Goal: Check status: Check status

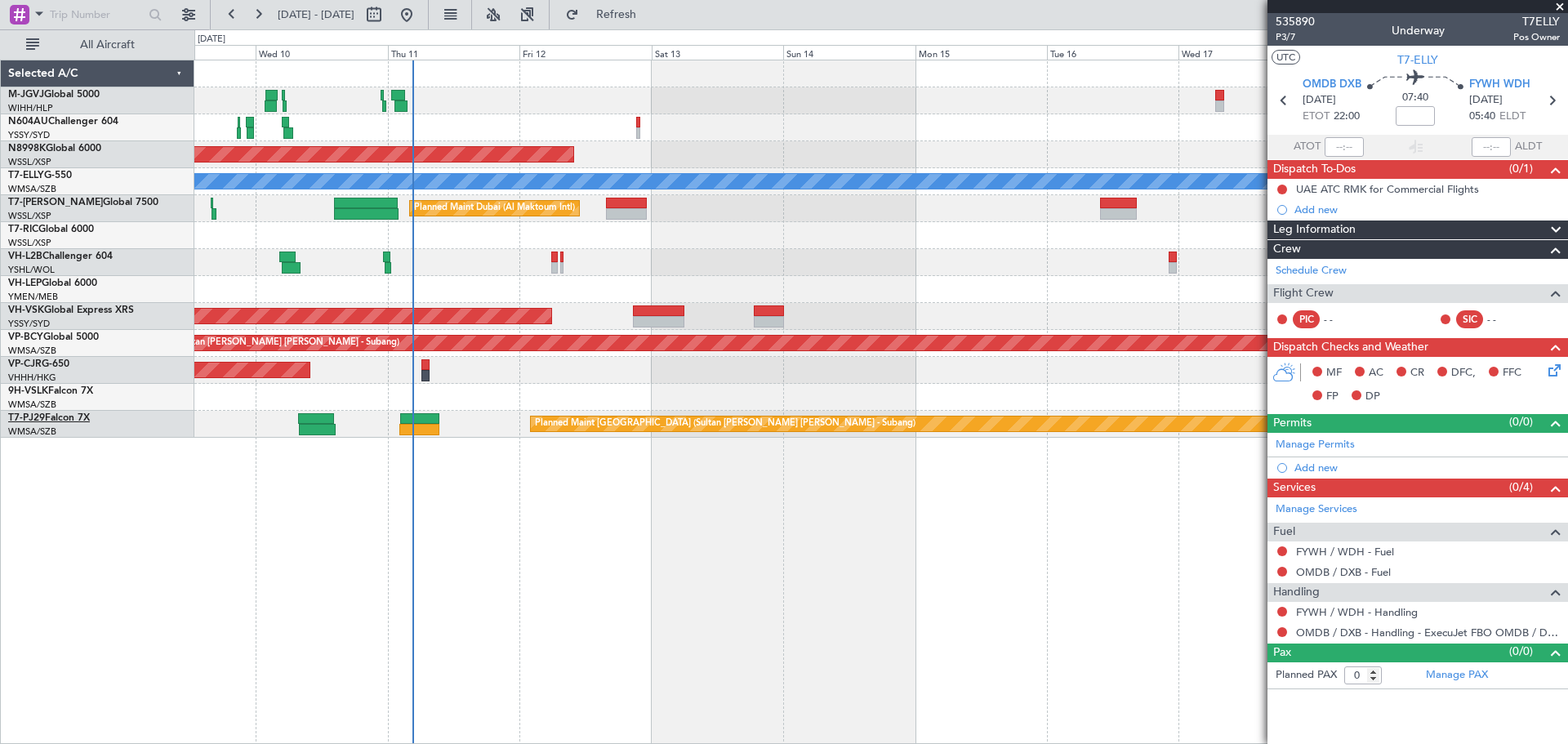
click at [81, 413] on link "T7-PJ29 Falcon 7X" at bounding box center [49, 417] width 82 height 10
click at [42, 391] on span "9H-VSLK" at bounding box center [28, 390] width 40 height 10
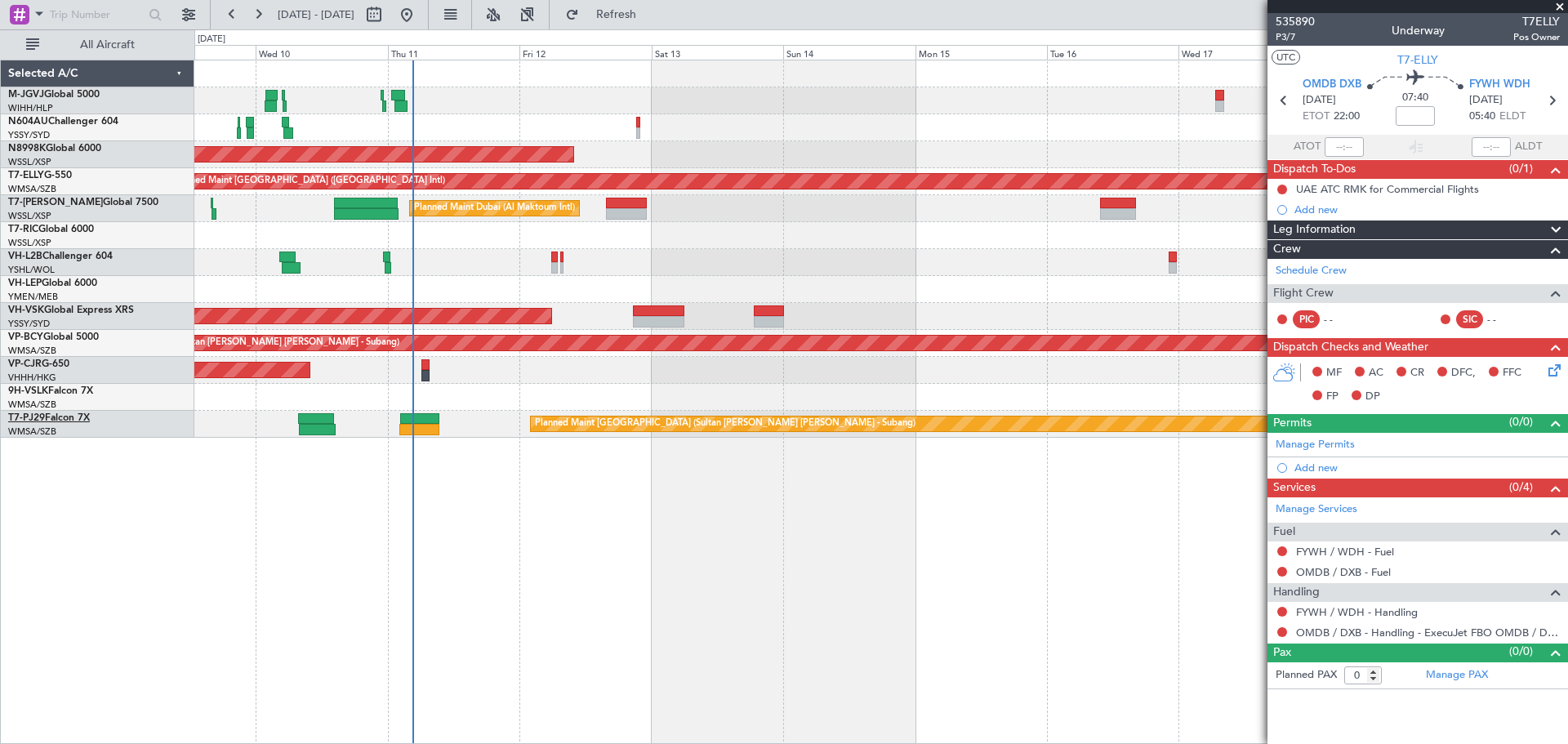
click at [72, 419] on link "T7-PJ29 Falcon 7X" at bounding box center [49, 417] width 82 height 10
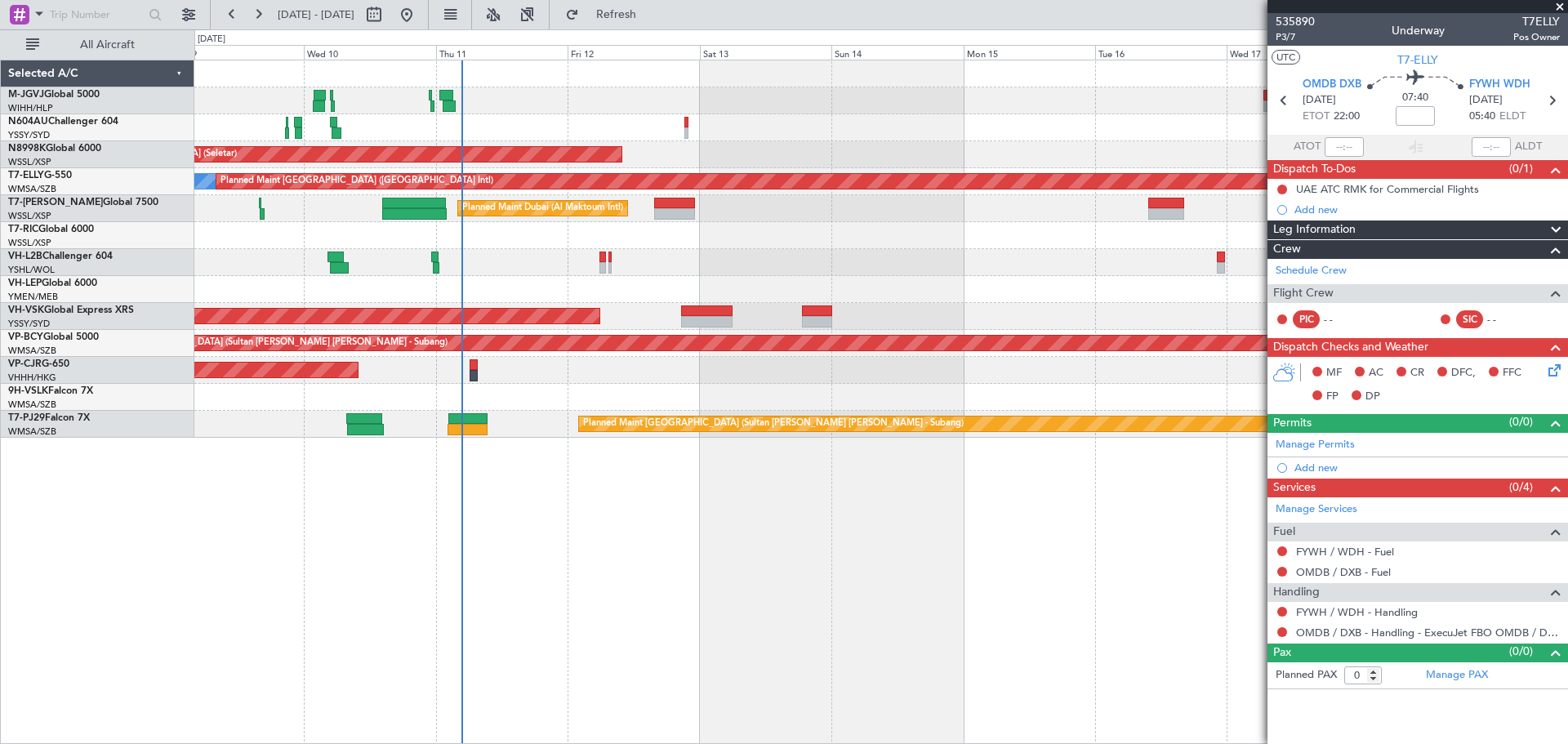
click at [552, 504] on div "Planned Maint [GEOGRAPHIC_DATA] (Seletar) [PERSON_NAME] Planned Maint [GEOGRAPH…" at bounding box center [881, 401] width 1374 height 684
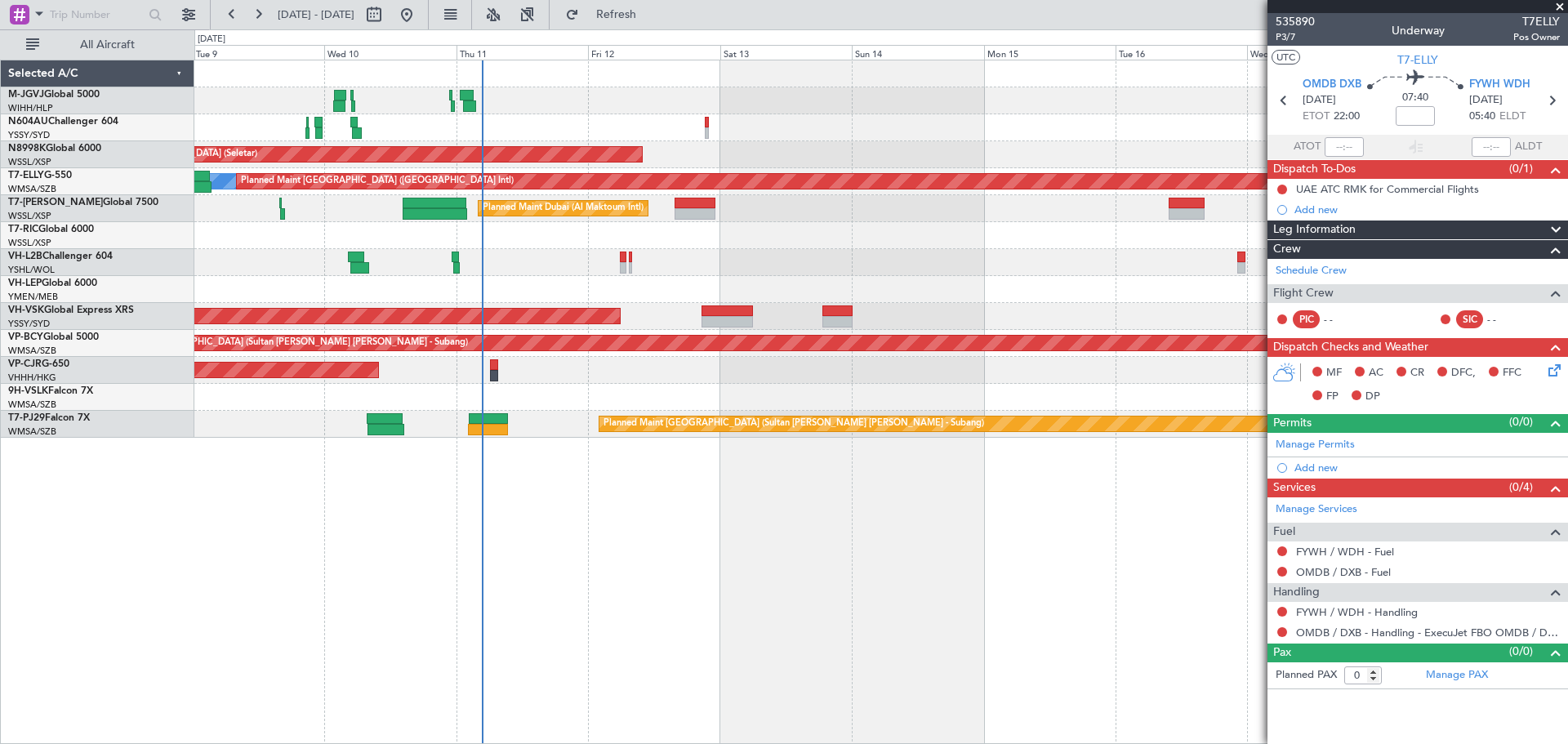
click at [642, 397] on div at bounding box center [881, 397] width 1373 height 27
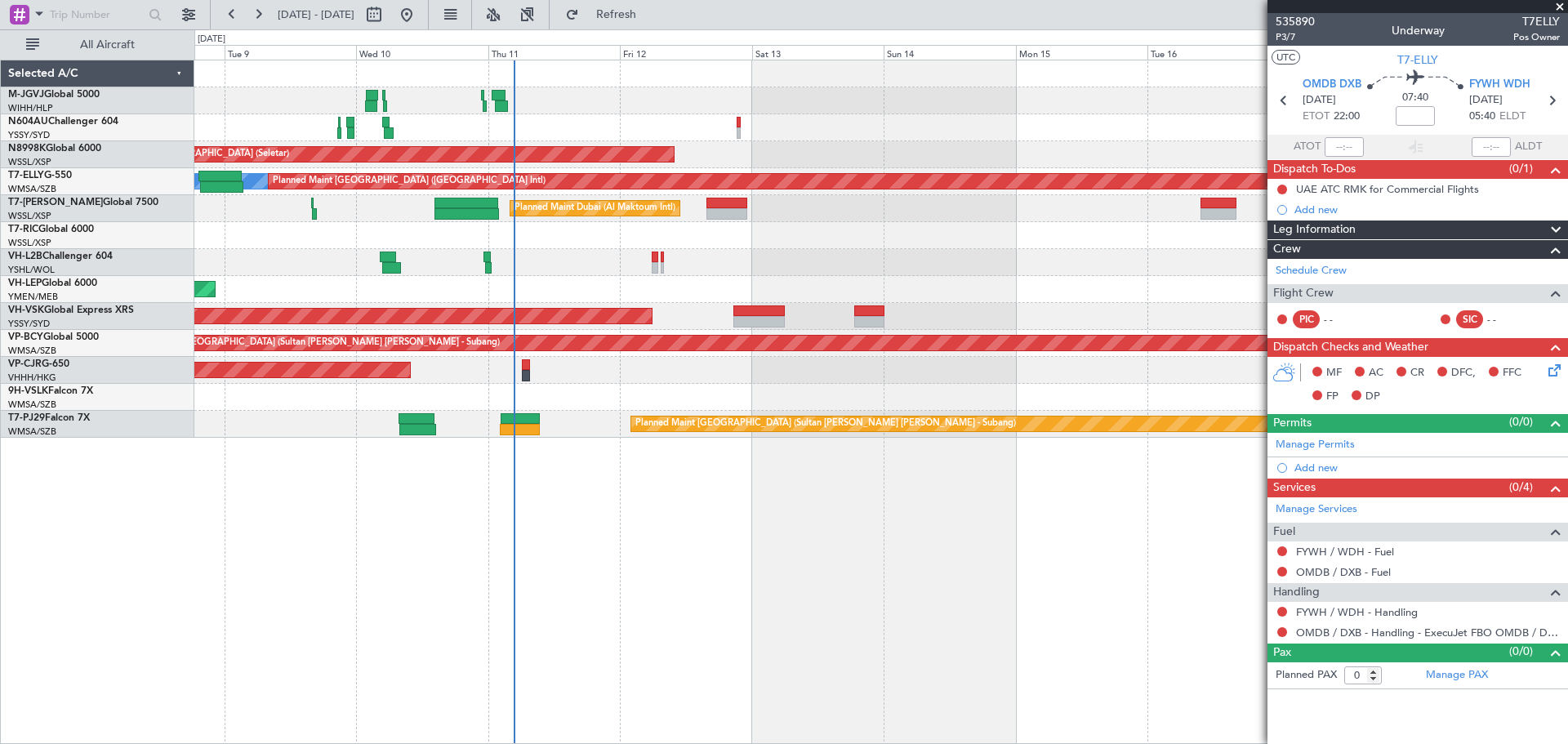
click at [598, 500] on div "Planned Maint [GEOGRAPHIC_DATA] (Seletar) [PERSON_NAME] Planned Maint [GEOGRAPH…" at bounding box center [881, 401] width 1374 height 684
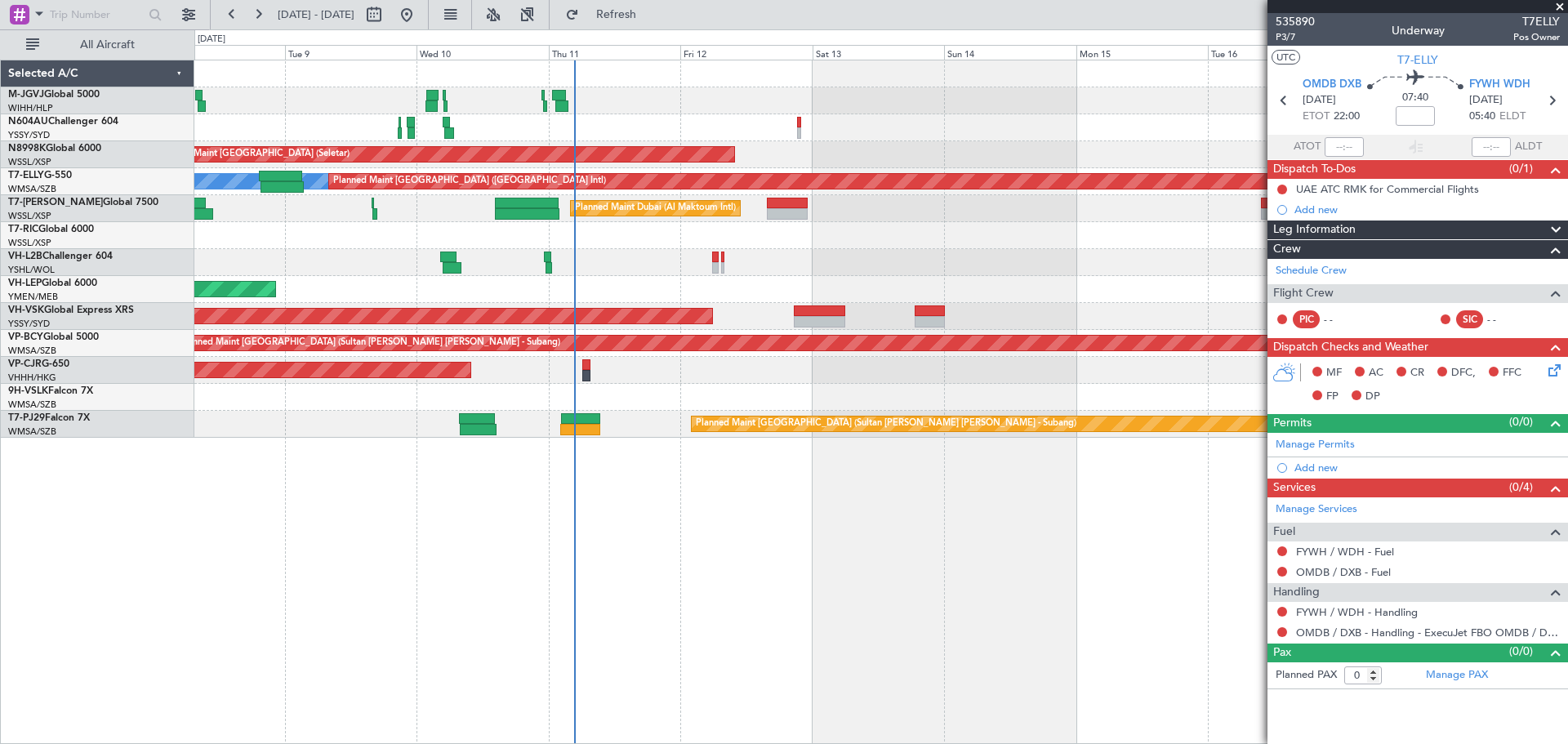
click at [519, 434] on div "Planned Maint [GEOGRAPHIC_DATA] (Sultan [PERSON_NAME] [PERSON_NAME] - Subang)" at bounding box center [881, 423] width 1373 height 27
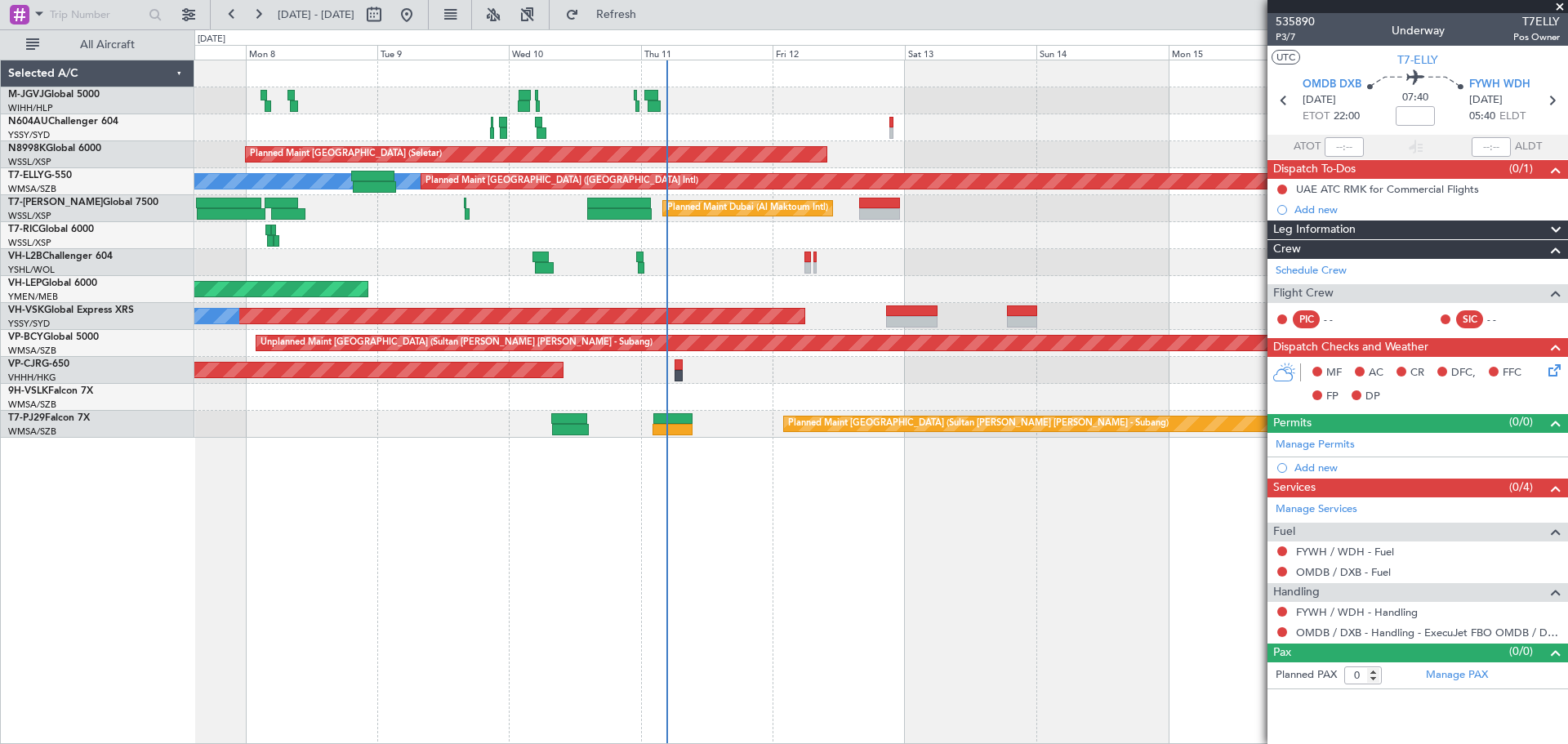
click at [788, 384] on div "Planned Maint [GEOGRAPHIC_DATA] (Seletar) Planned Maint [GEOGRAPHIC_DATA] (Sele…" at bounding box center [881, 248] width 1373 height 377
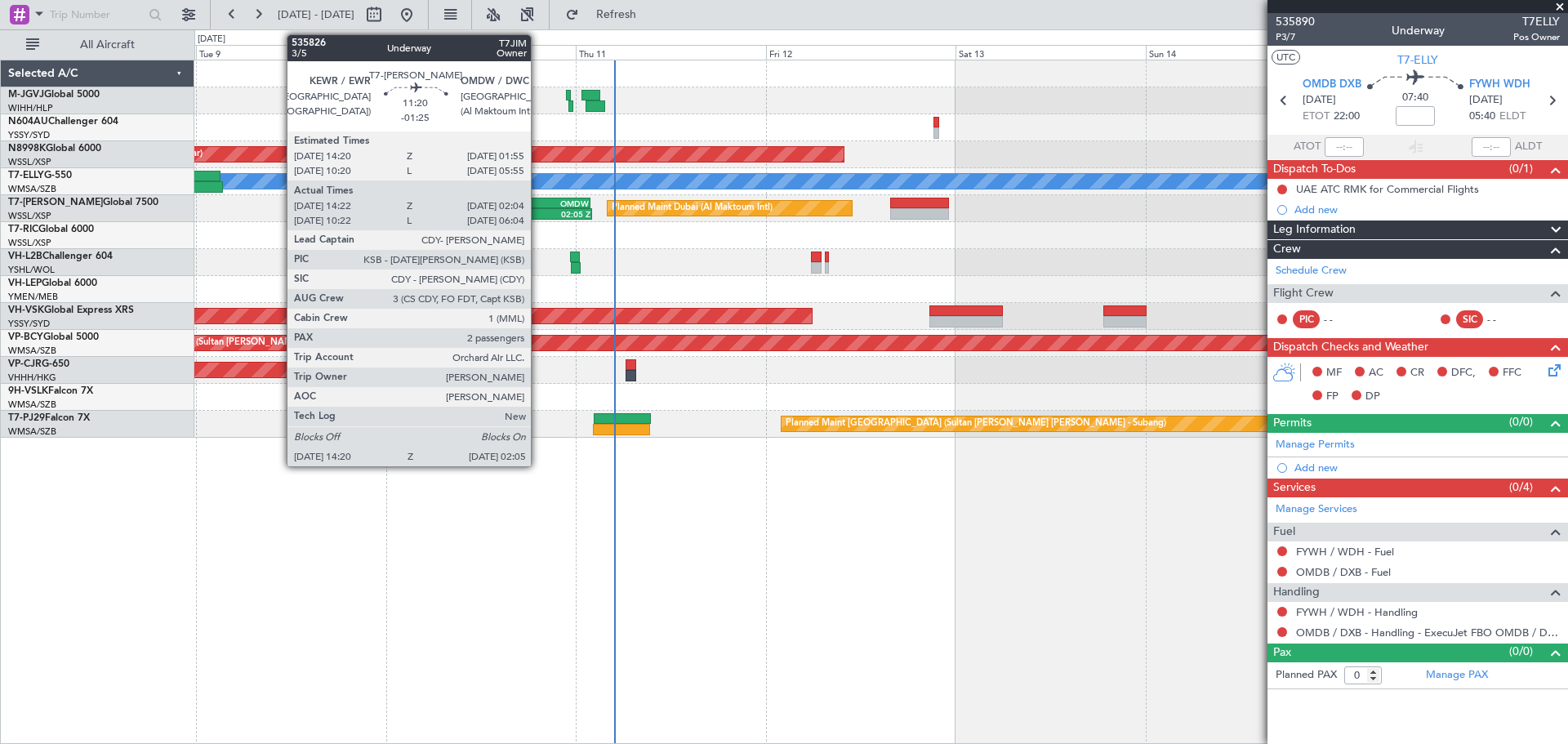
click at [538, 210] on div "14:20 Z" at bounding box center [524, 213] width 45 height 10
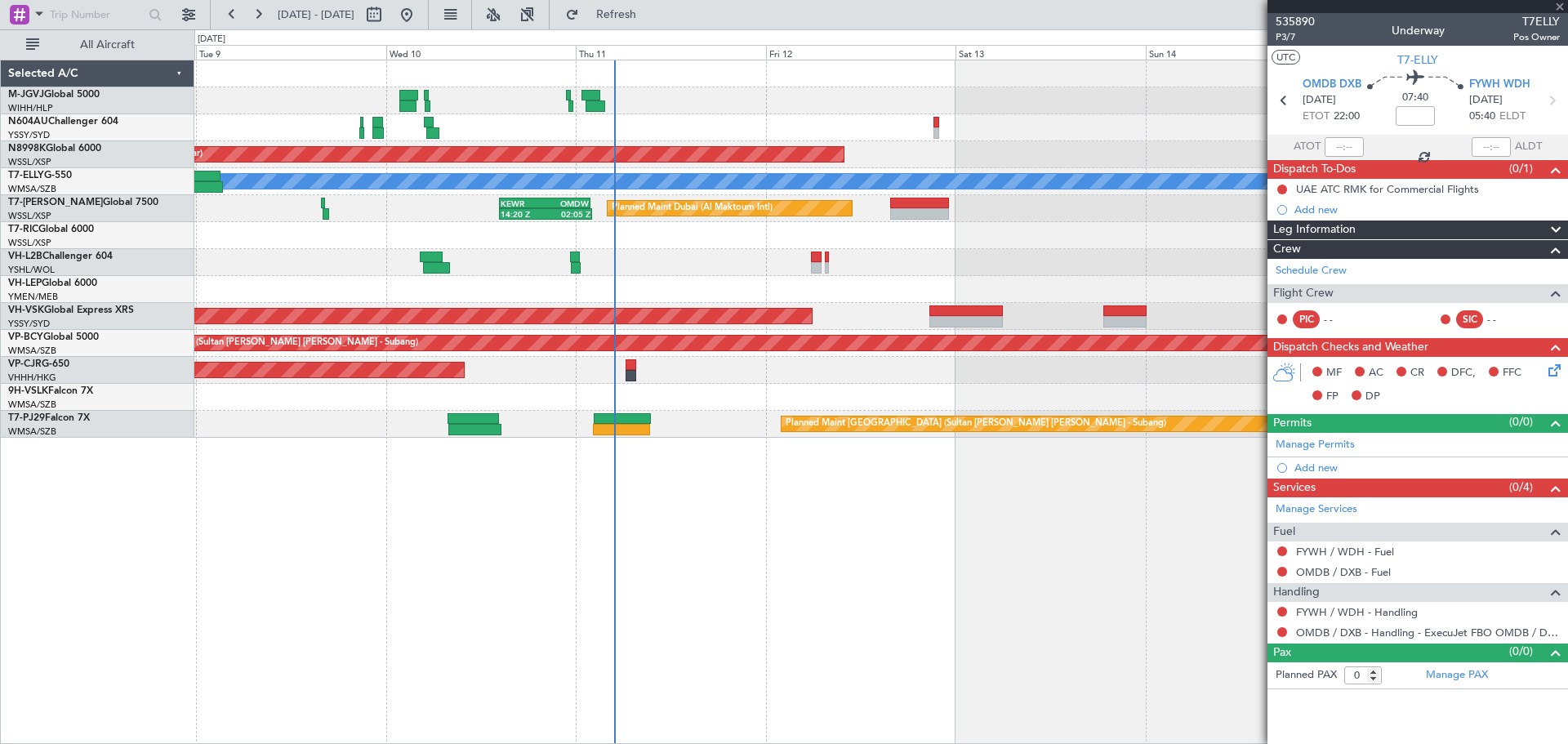
type input "-01:25"
type input "14:32"
type input "01:59"
type input "2"
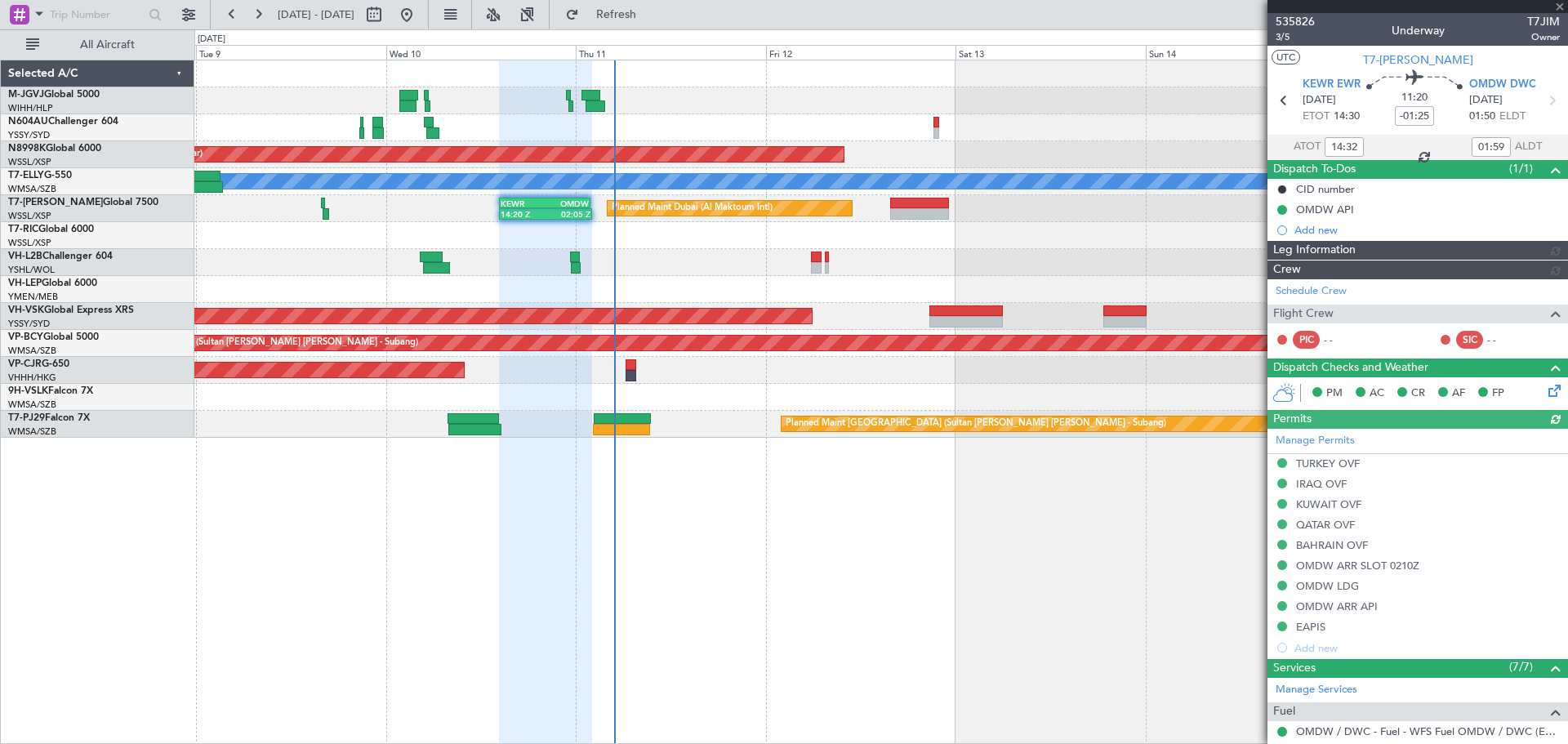
type input "[PERSON_NAME] (BTA)"
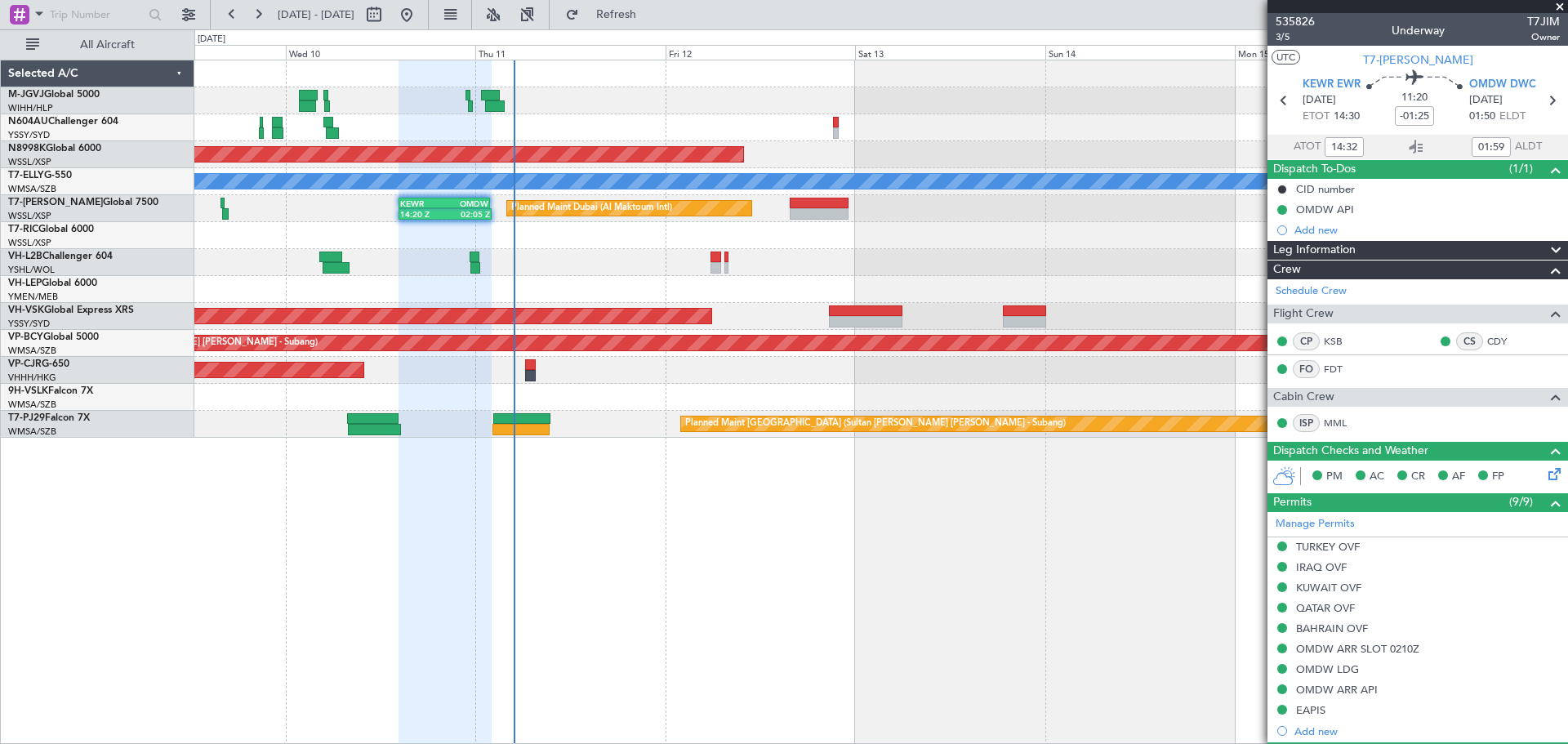
click at [782, 519] on div "Planned Maint [GEOGRAPHIC_DATA] (Seletar) Planned Maint [GEOGRAPHIC_DATA] ([GEO…" at bounding box center [881, 401] width 1374 height 684
click at [1558, 7] on span at bounding box center [1559, 7] width 17 height 15
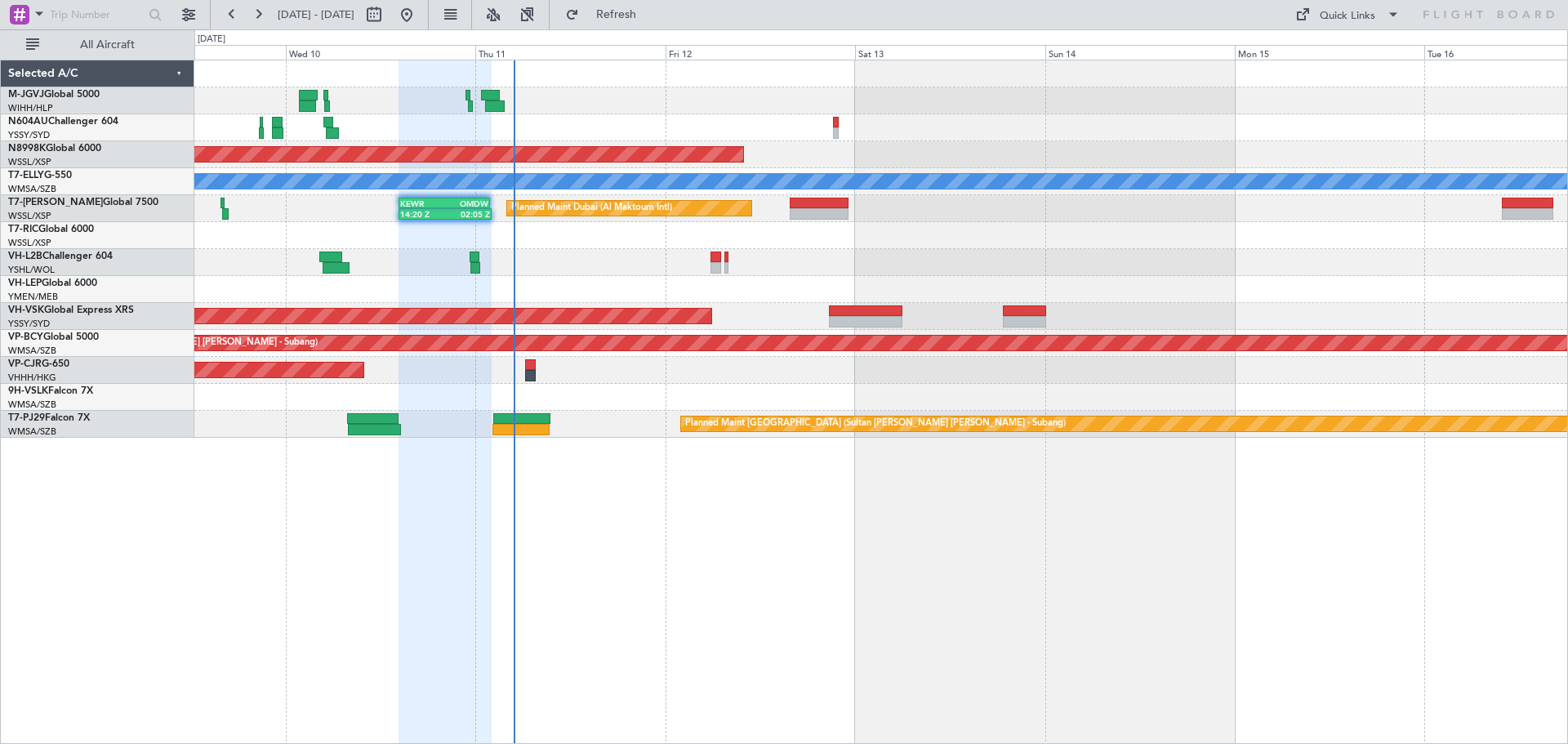
type input "0"
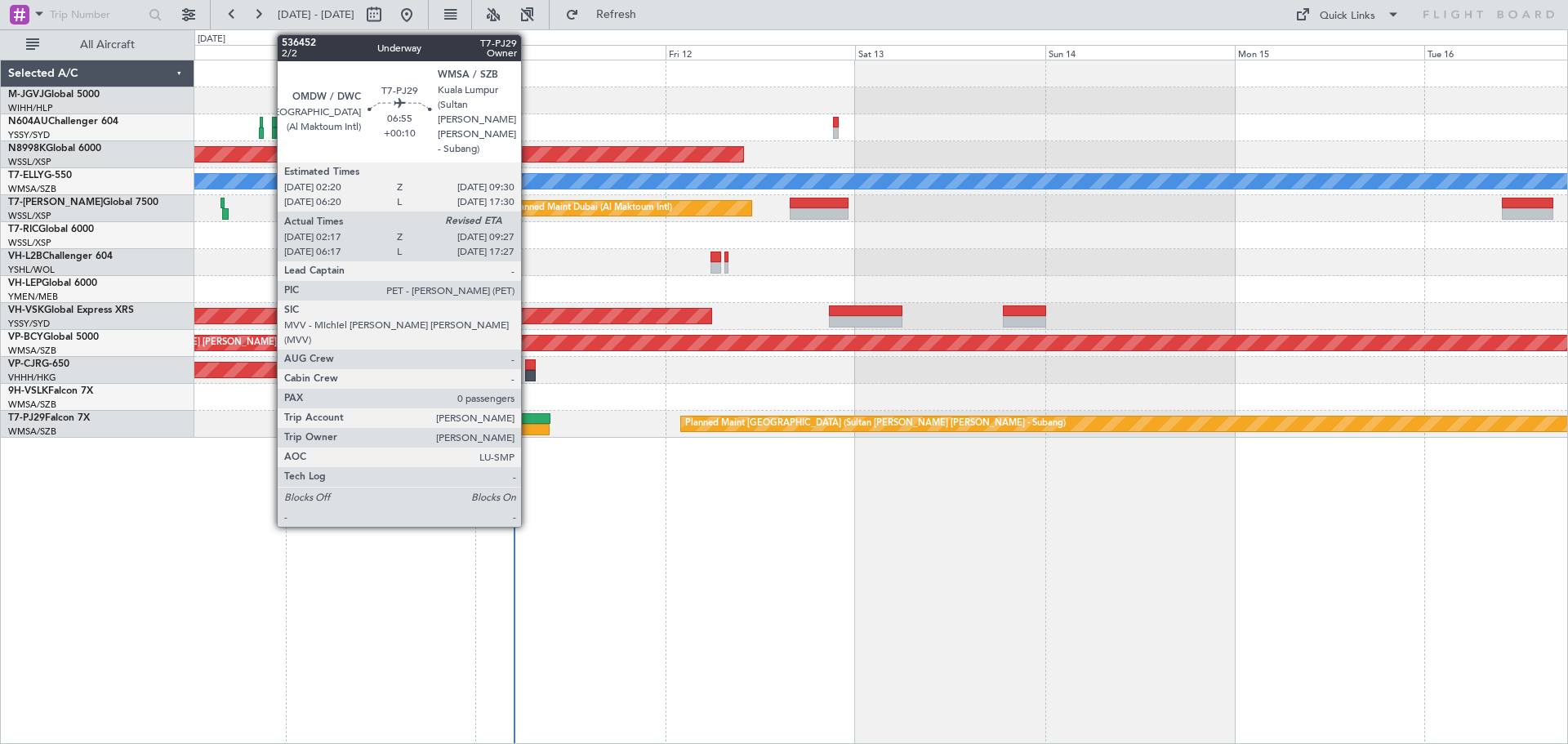
click at [528, 427] on div at bounding box center [521, 429] width 57 height 11
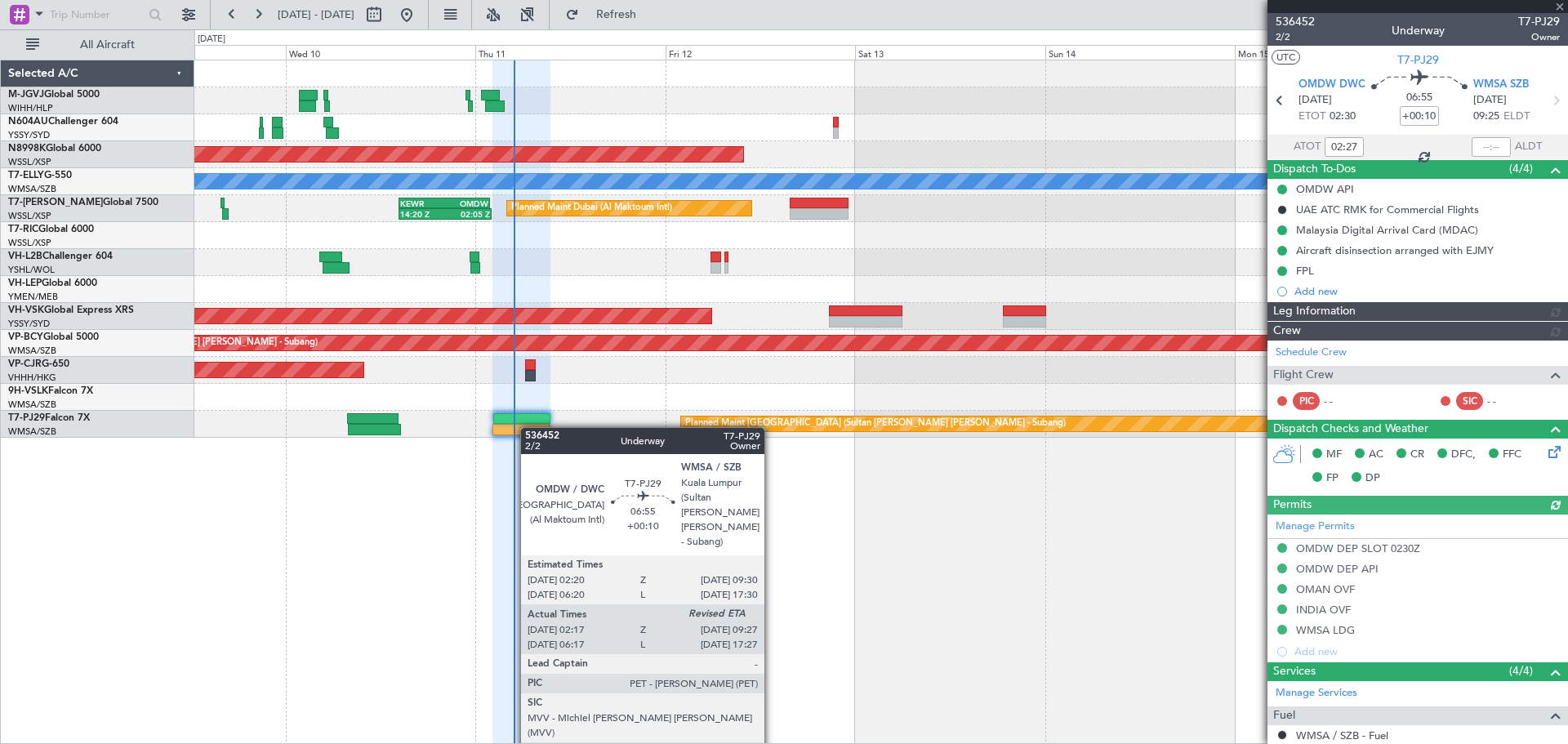
type input "[PERSON_NAME] (KYA)"
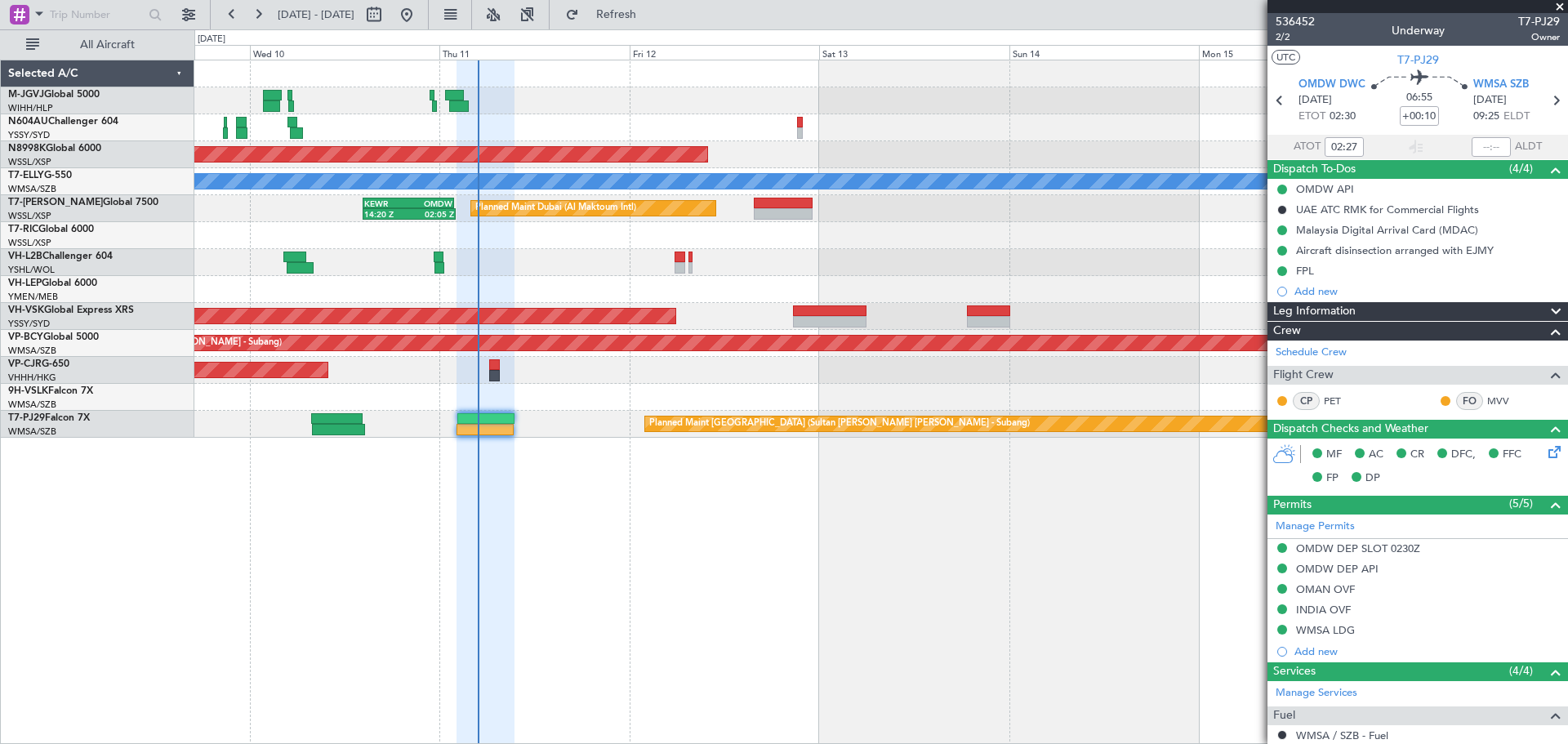
click at [806, 485] on div "Planned Maint [GEOGRAPHIC_DATA] (Seletar) Planned Maint [GEOGRAPHIC_DATA] ([GEO…" at bounding box center [881, 401] width 1374 height 684
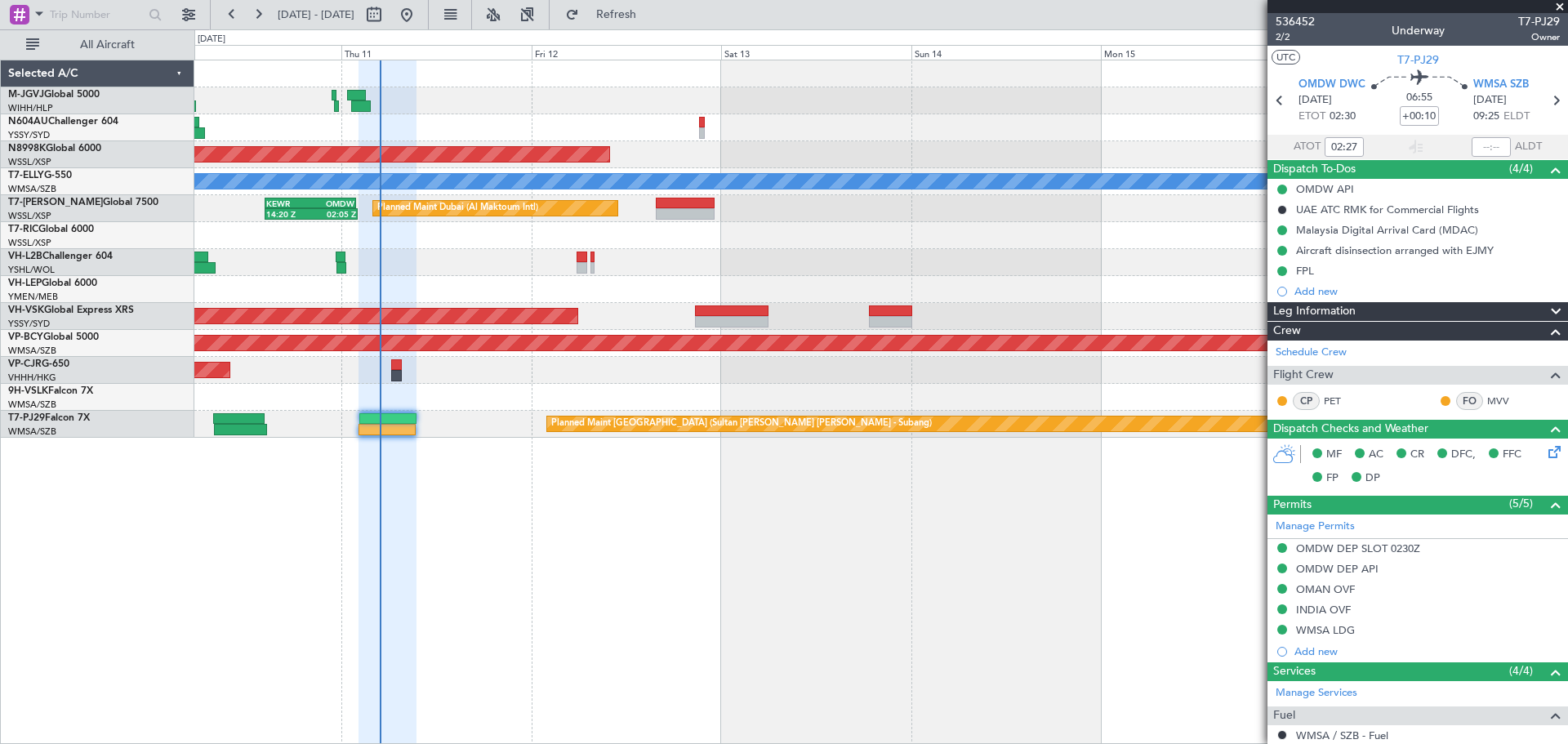
click at [931, 485] on div "Planned Maint [GEOGRAPHIC_DATA] (Seletar) Planned Maint [GEOGRAPHIC_DATA] ([GEO…" at bounding box center [881, 401] width 1374 height 684
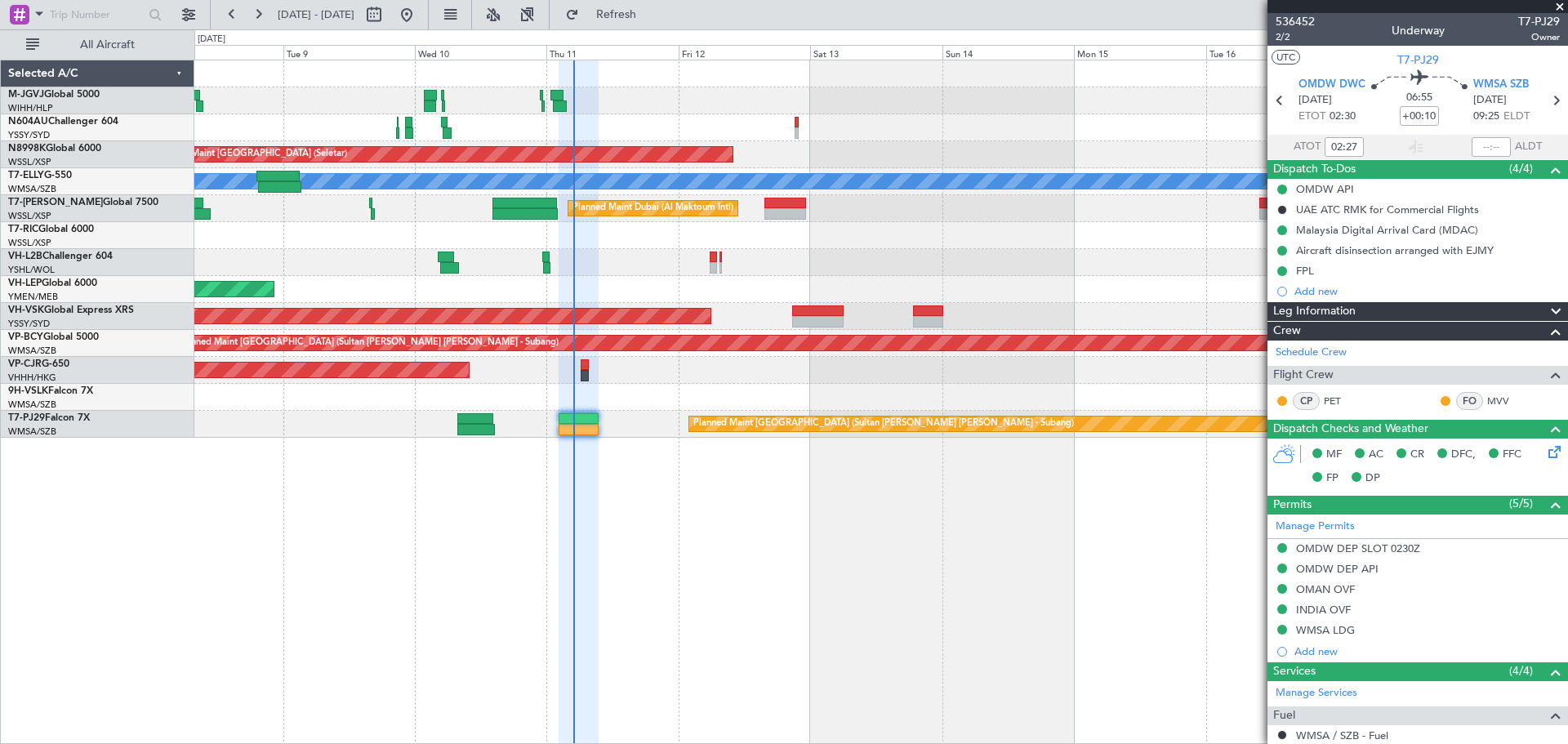
click at [961, 489] on div "Planned Maint [GEOGRAPHIC_DATA] (Seletar) Planned Maint [GEOGRAPHIC_DATA] ([GEO…" at bounding box center [881, 401] width 1374 height 684
type input "[PERSON_NAME] (KYA)"
